Goal: Use online tool/utility: Use online tool/utility

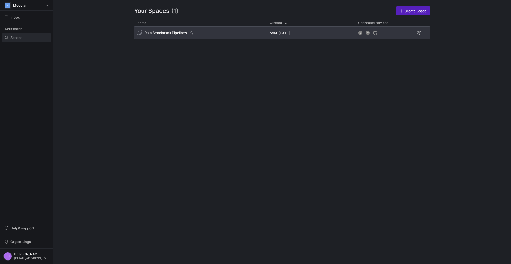
click at [189, 34] on div "Data Benchmark Pipelines" at bounding box center [165, 32] width 57 height 5
click at [167, 34] on span "Data Benchmark Pipelines" at bounding box center [165, 33] width 43 height 4
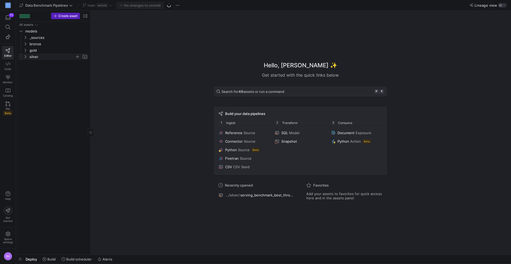
click at [24, 55] on y42-icon "Press SPACE to select this row." at bounding box center [25, 57] width 4 height 4
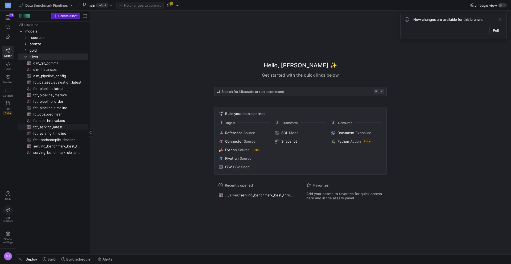
click at [58, 127] on span "fct_serving_latest​​​​​​​​​​" at bounding box center [57, 127] width 49 height 6
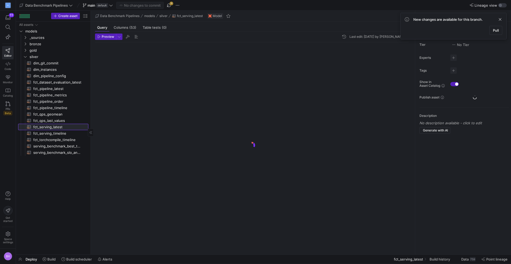
click at [58, 127] on span "fct_serving_latest​​​​​​​​​​" at bounding box center [57, 127] width 49 height 6
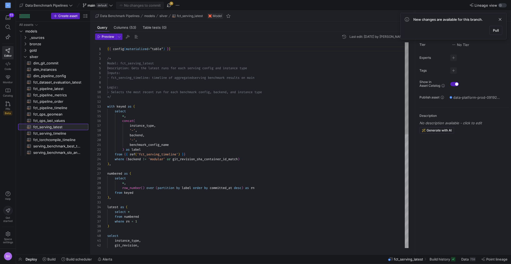
scroll to position [48, 0]
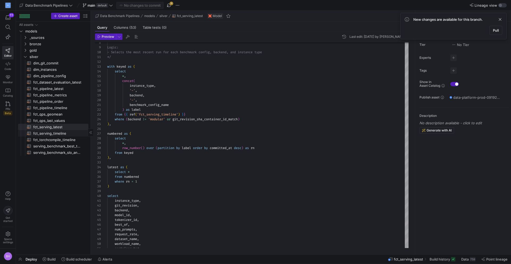
click at [57, 135] on span "fct_serving_timeline​​​​​​​​​​" at bounding box center [57, 133] width 49 height 6
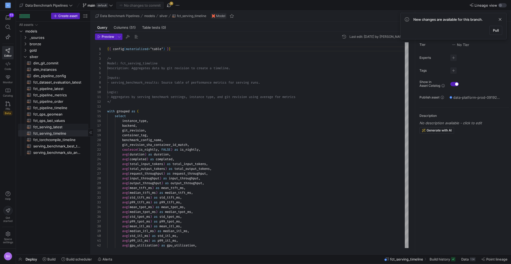
click at [40, 128] on span "fct_serving_latest​​​​​​​​​​" at bounding box center [57, 127] width 49 height 6
type textarea "{{ config(materialized="table") }} /* Model: fct_serving_latest Description: Ge…"
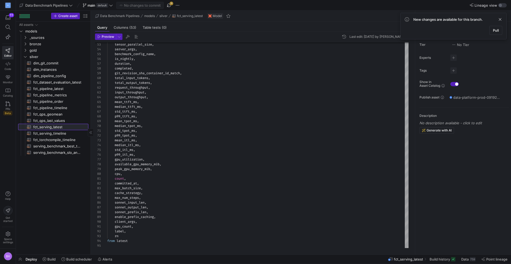
click at [58, 126] on span "fct_serving_latest​​​​​​​​​​" at bounding box center [57, 127] width 49 height 6
click at [24, 52] on icon "Press SPACE to select this row." at bounding box center [25, 50] width 4 height 3
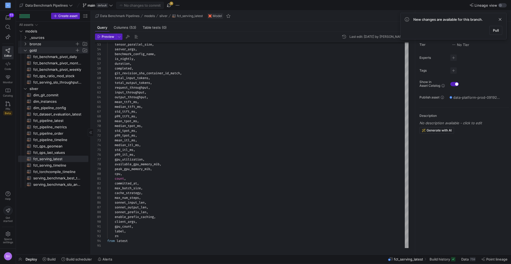
click at [26, 43] on icon "Press SPACE to select this row." at bounding box center [25, 43] width 4 height 3
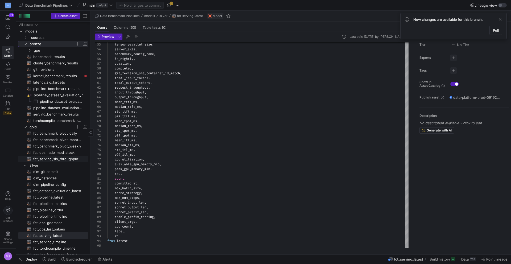
scroll to position [10, 0]
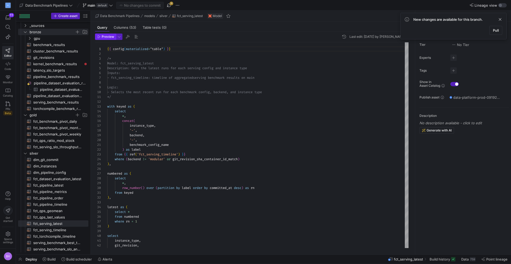
click at [105, 36] on span "Preview" at bounding box center [108, 37] width 13 height 4
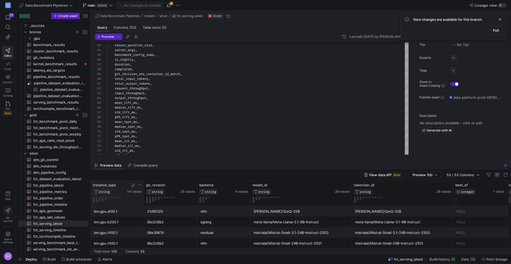
click at [139, 185] on icon at bounding box center [139, 185] width 4 height 4
type input "mi355"
click at [175, 236] on button "Apply" at bounding box center [183, 239] width 16 height 7
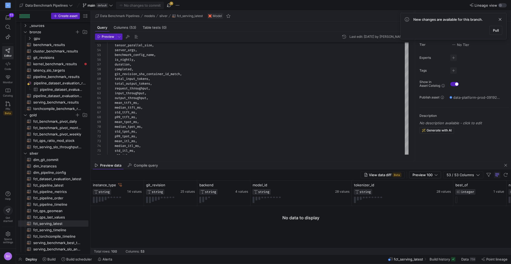
click at [109, 227] on div at bounding box center [301, 230] width 420 height 48
click at [47, 105] on span "serving_benchmark_results​​​​​​​​​​" at bounding box center [57, 102] width 49 height 6
type textarea "{{ config(materialized="table") }} with -- There shouldn't be many duplicates, …"
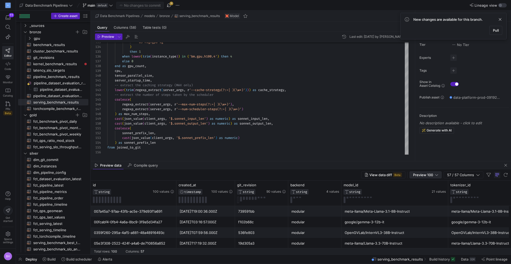
click at [428, 173] on span "Preview 100" at bounding box center [423, 175] width 20 height 4
click at [418, 189] on mat-option "Full Preview" at bounding box center [426, 192] width 32 height 9
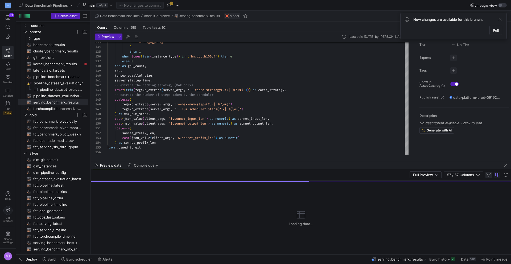
click at [486, 175] on span "button" at bounding box center [488, 175] width 6 height 6
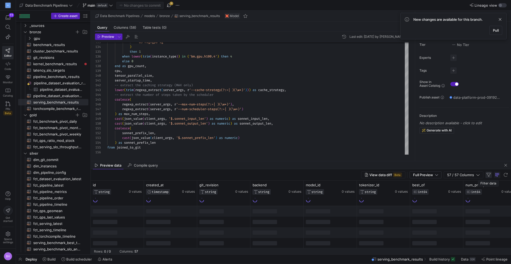
click at [486, 175] on span "button" at bounding box center [488, 175] width 6 height 6
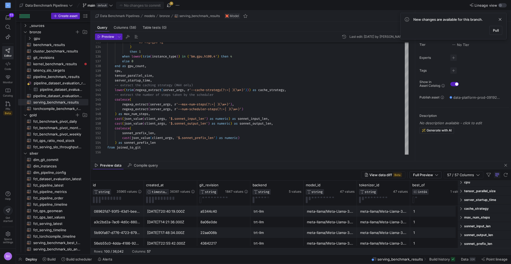
scroll to position [401, 0]
click at [475, 187] on span "instance_type" at bounding box center [486, 188] width 45 height 4
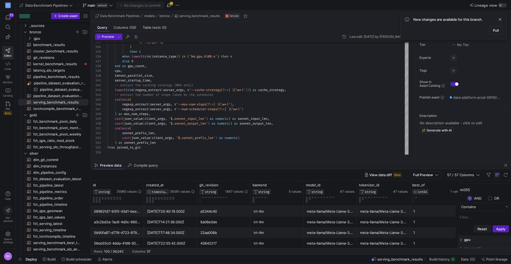
scroll to position [432, 0]
type input "mi355"
click at [499, 218] on button "Apply" at bounding box center [500, 217] width 16 height 7
click at [130, 249] on y42-table-data-footer "Rows: 62 / 36,042 Columns: 57" at bounding box center [301, 251] width 420 height 6
drag, startPoint x: 130, startPoint y: 248, endPoint x: 156, endPoint y: 248, distance: 26.9
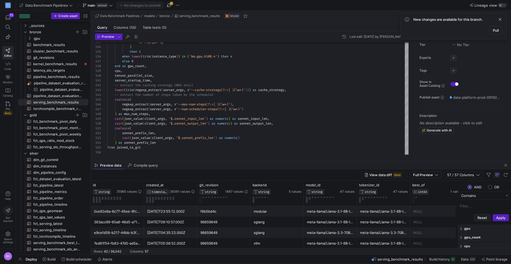
click at [156, 248] on y42-table-data-footer "Rows: 62 / 36,042 Columns: 57" at bounding box center [301, 251] width 420 height 6
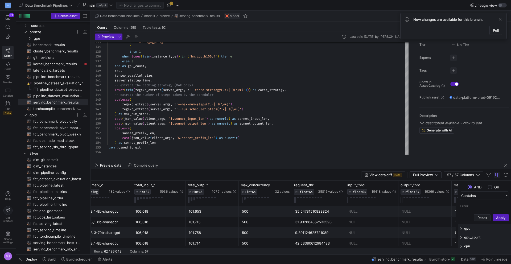
scroll to position [0, 0]
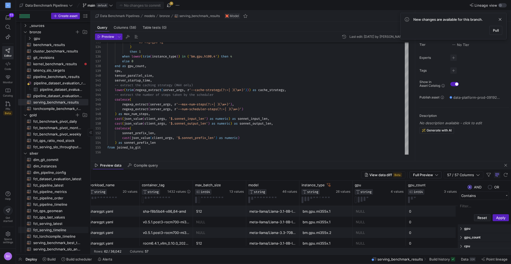
click at [59, 230] on span "fct_serving_timeline​​​​​​​​​​" at bounding box center [57, 230] width 49 height 6
type textarea "{{ config(materialized="table") }} /* Model: fct_serving_timeline Description: …"
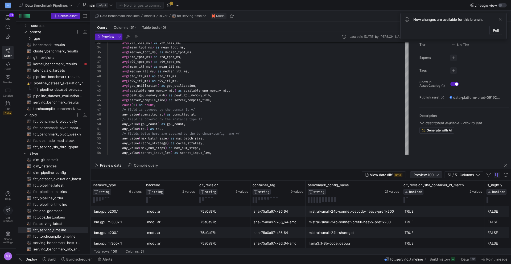
click at [438, 172] on div "Preview 100" at bounding box center [425, 175] width 25 height 6
click at [427, 190] on span "Full Preview" at bounding box center [426, 192] width 27 height 4
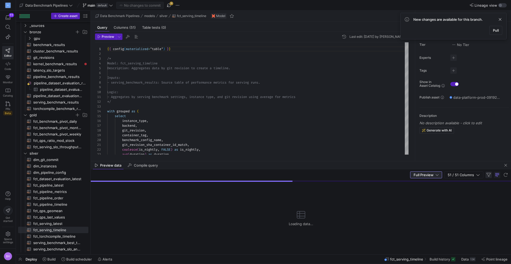
click at [489, 174] on span "button" at bounding box center [488, 175] width 6 height 6
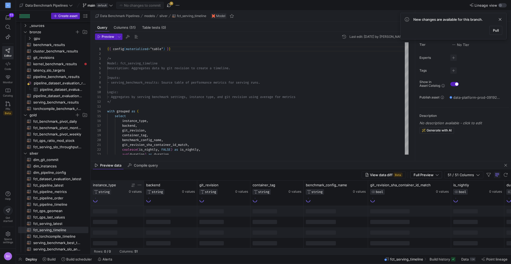
click at [139, 186] on icon at bounding box center [139, 185] width 4 height 4
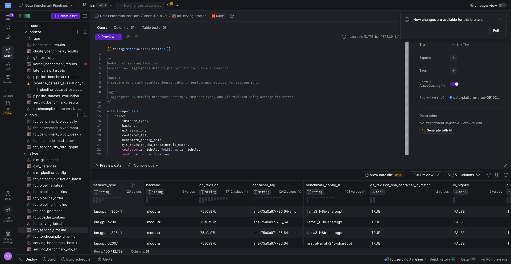
click at [138, 185] on icon at bounding box center [139, 185] width 4 height 4
type input "mi355"
click at [180, 239] on button "Apply" at bounding box center [183, 239] width 16 height 7
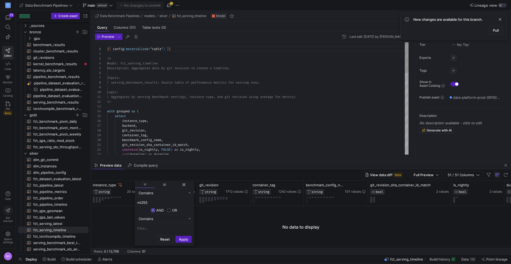
type textarea "git_revision_sha_container_id_match, coalesce(is_nightly, FALSE) as is_nightly,…"
click at [249, 144] on div "git_revision_sha_container_id_match , coalesce ( is_nightly , FALSE ) as is_nig…" at bounding box center [257, 243] width 301 height 402
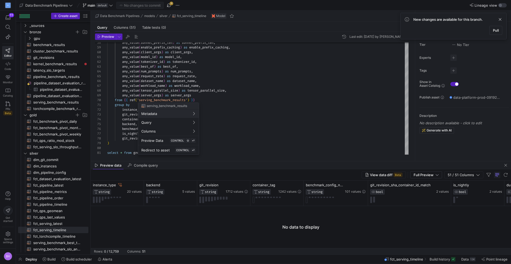
click at [231, 148] on div at bounding box center [255, 132] width 511 height 264
click at [230, 70] on div at bounding box center [255, 132] width 511 height 264
click at [169, 7] on span "button" at bounding box center [169, 5] width 6 height 6
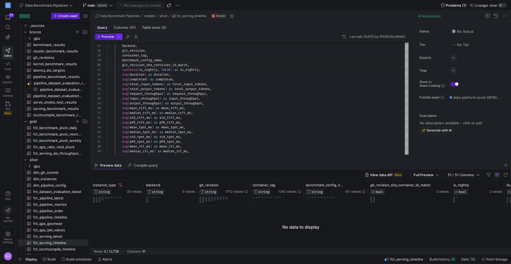
click at [116, 36] on span "button" at bounding box center [119, 37] width 6 height 6
click at [81, 69] on p "Full Preview" at bounding box center [84, 69] width 45 height 4
click at [60, 69] on input "Full Preview Slower but complete preview" at bounding box center [57, 71] width 4 height 4
radio input "true"
click at [99, 40] on div "Preview Settings Preview 100 Fast preview but limit to the first 100 rows Full …" at bounding box center [87, 59] width 69 height 38
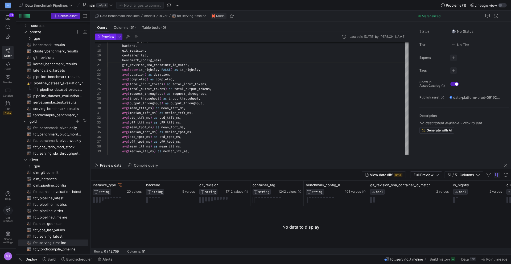
click at [103, 34] on span "button" at bounding box center [105, 37] width 20 height 6
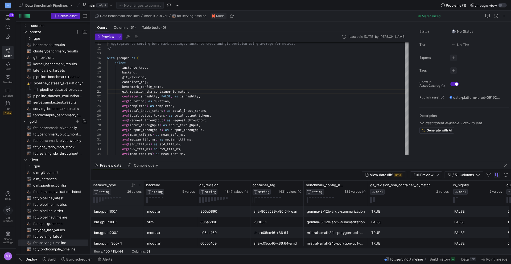
click at [140, 185] on icon at bounding box center [139, 185] width 4 height 4
click at [132, 191] on span "26 values" at bounding box center [134, 192] width 14 height 4
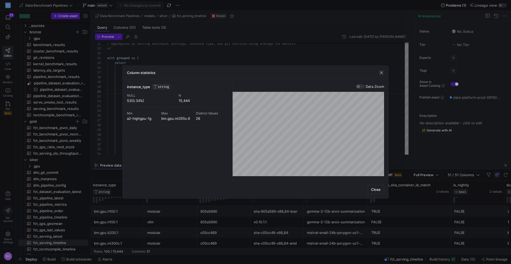
click at [380, 71] on span "button" at bounding box center [380, 72] width 5 height 5
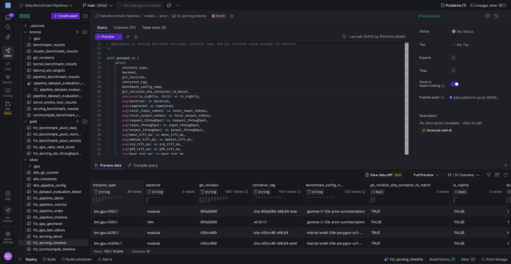
click at [142, 183] on div "instance_type STRING 26 values" at bounding box center [117, 193] width 53 height 25
click at [139, 186] on icon at bounding box center [139, 185] width 4 height 4
type input "mi355"
click at [180, 239] on button "Apply" at bounding box center [183, 239] width 16 height 7
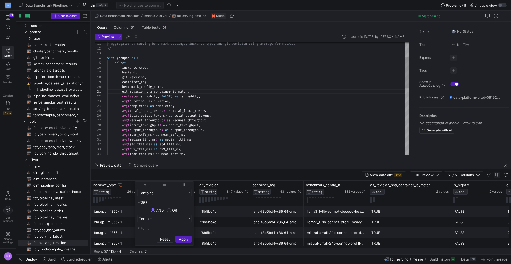
click at [248, 127] on div "avg ( p99_ttft_ms ) as p99_ttft_ms , avg ( mean_tpot_ms ) as mean_tpot_ms , avg…" at bounding box center [257, 190] width 301 height 402
click at [52, 235] on span "fct_serving_latest​​​​​​​​​​" at bounding box center [57, 236] width 49 height 6
type textarea "{{ config(materialized="table") }} /* Model: fct_serving_latest Description: Ge…"
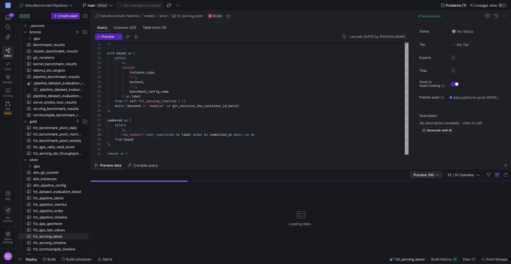
click at [431, 176] on span "Preview 100" at bounding box center [423, 175] width 20 height 4
click at [419, 189] on mat-option "Full Preview" at bounding box center [426, 192] width 32 height 9
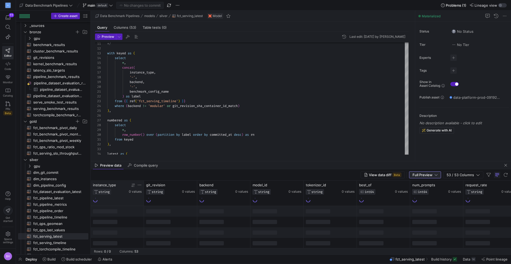
click at [138, 183] on icon at bounding box center [139, 185] width 4 height 4
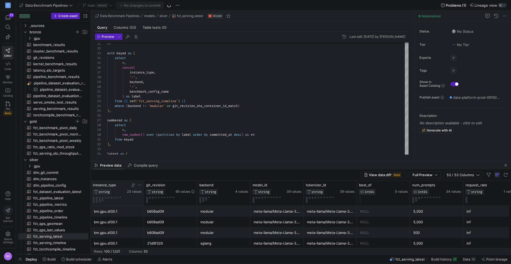
click at [140, 186] on icon at bounding box center [139, 185] width 4 height 4
type input "mi355"
click at [185, 240] on button "Apply" at bounding box center [183, 239] width 16 height 7
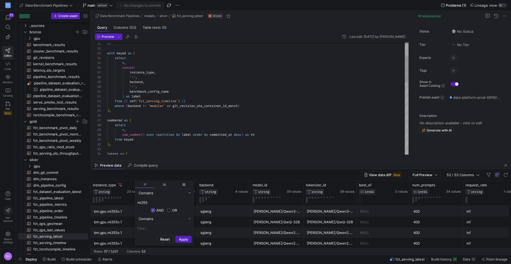
type textarea "benchmark_config_name ) as label from {{ ref('fct_serving_timeline') }} where (…"
click at [310, 130] on div "*/ with keyed as ( select * , concat ( instance_type , '-' , backend , '-' , be…" at bounding box center [257, 218] width 301 height 459
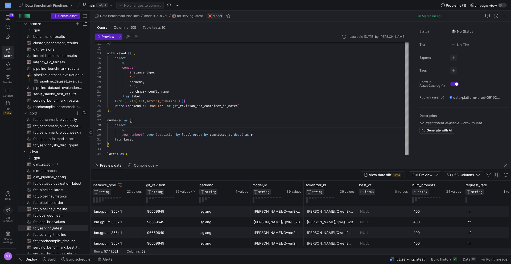
scroll to position [23, 0]
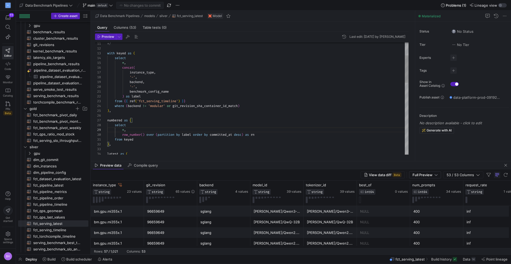
click at [291, 117] on div "*/ with keyed as ( select * , concat ( instance_type , '-' , backend , '-' , be…" at bounding box center [257, 218] width 301 height 459
